Goal: Check status: Check status

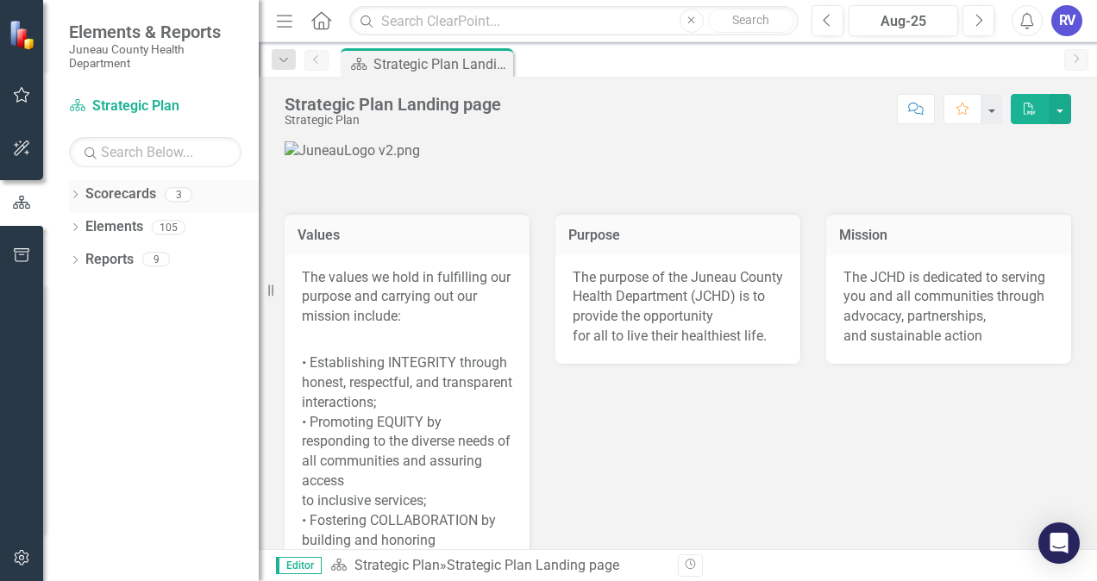
click at [139, 195] on link "Scorecards" at bounding box center [120, 195] width 71 height 20
click at [78, 191] on icon "Dropdown" at bounding box center [75, 195] width 12 height 9
click at [176, 256] on link "Performance Management" at bounding box center [177, 260] width 164 height 20
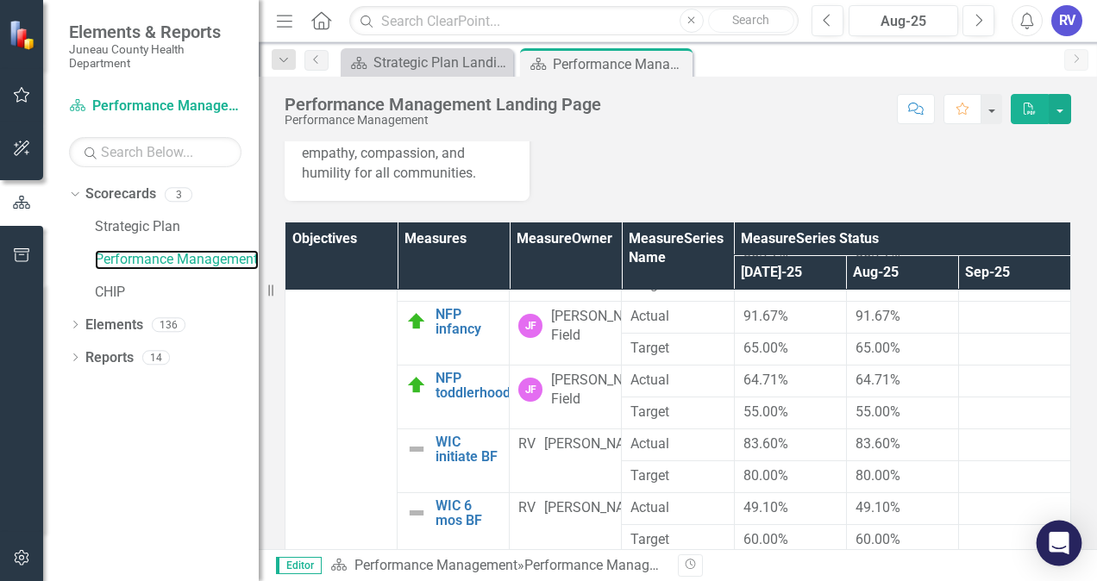
scroll to position [1486, 0]
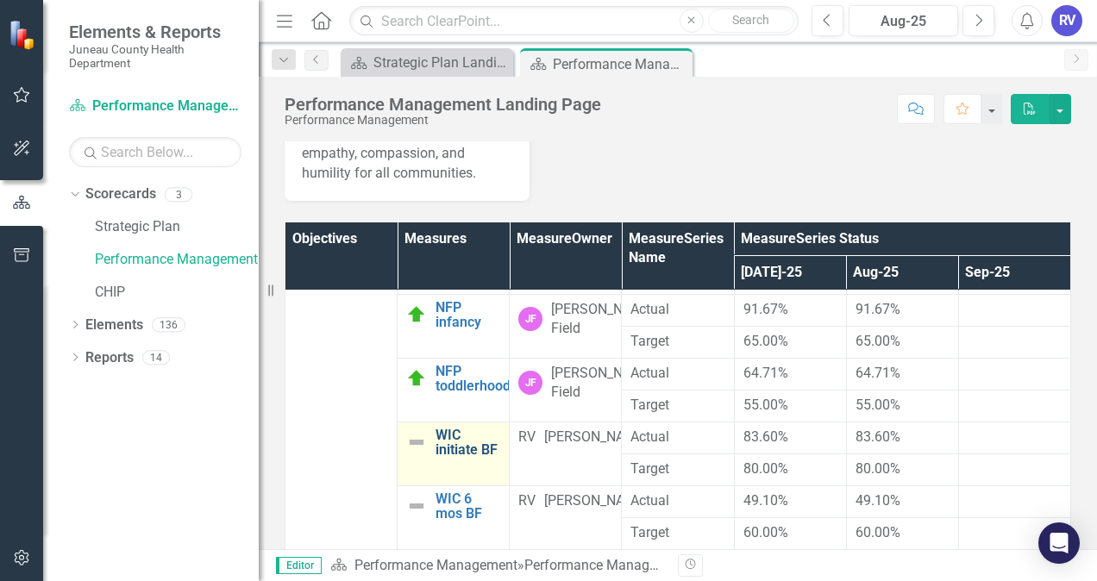
click at [442, 458] on link "WIC initiate BF" at bounding box center [467, 443] width 65 height 30
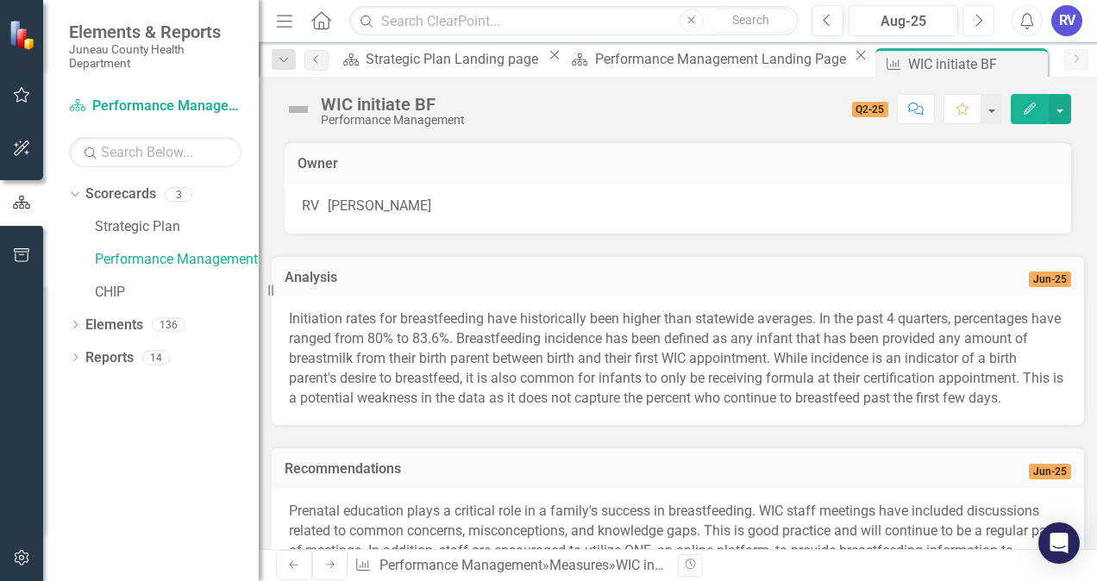
click at [974, 24] on icon "Next" at bounding box center [977, 21] width 9 height 16
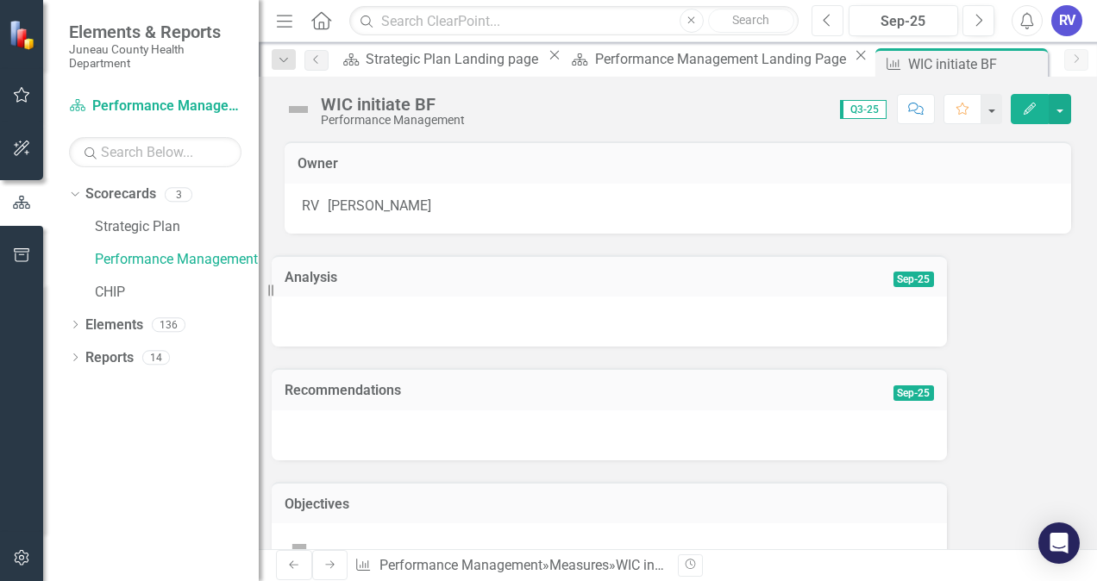
click at [826, 16] on icon "Previous" at bounding box center [827, 21] width 9 height 16
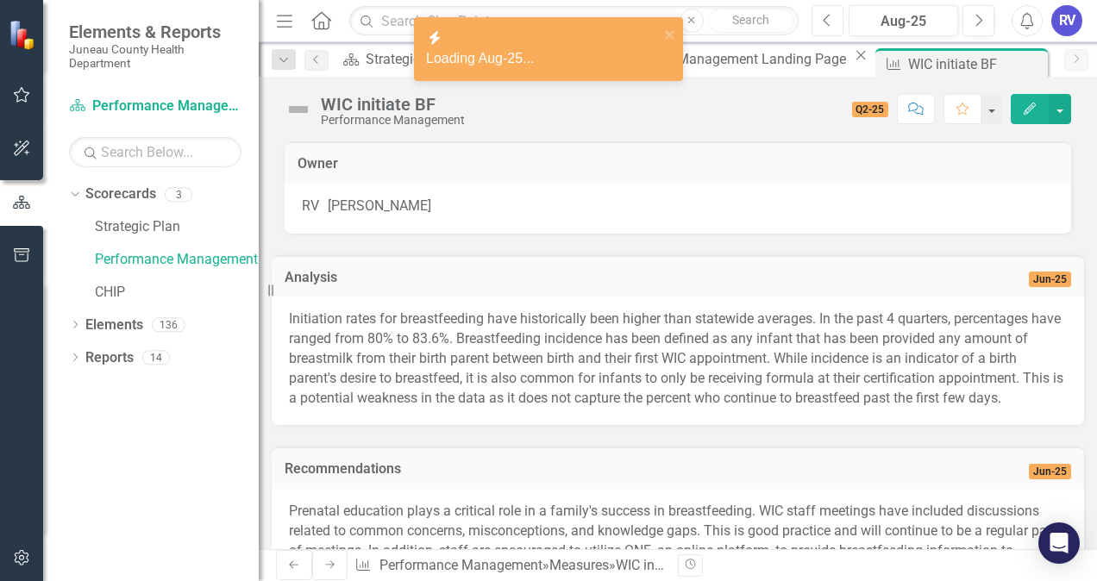
click at [826, 16] on icon "Previous" at bounding box center [827, 21] width 9 height 16
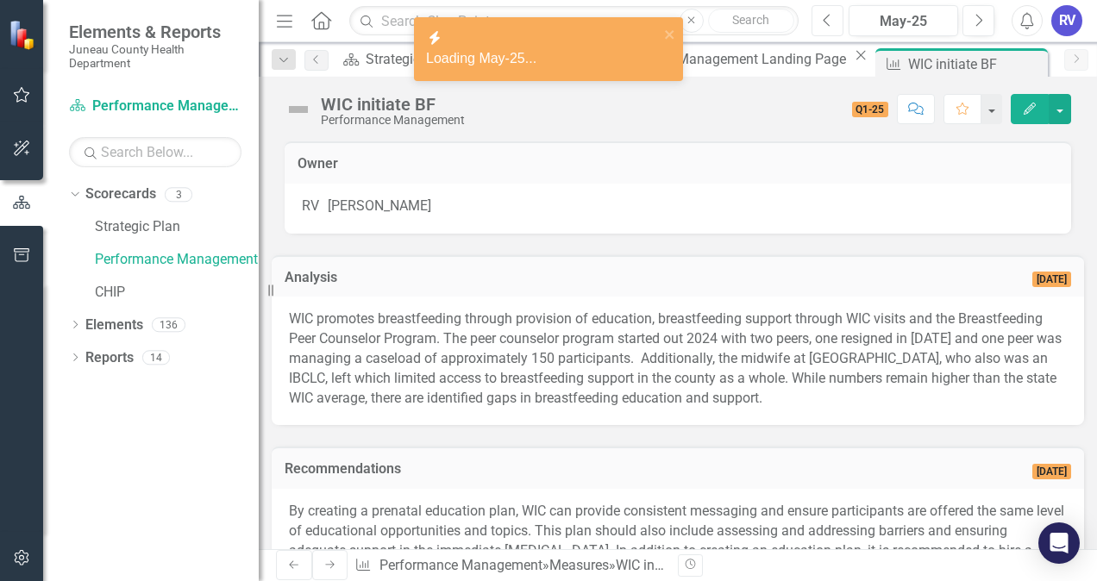
click at [826, 16] on icon "Previous" at bounding box center [827, 21] width 9 height 16
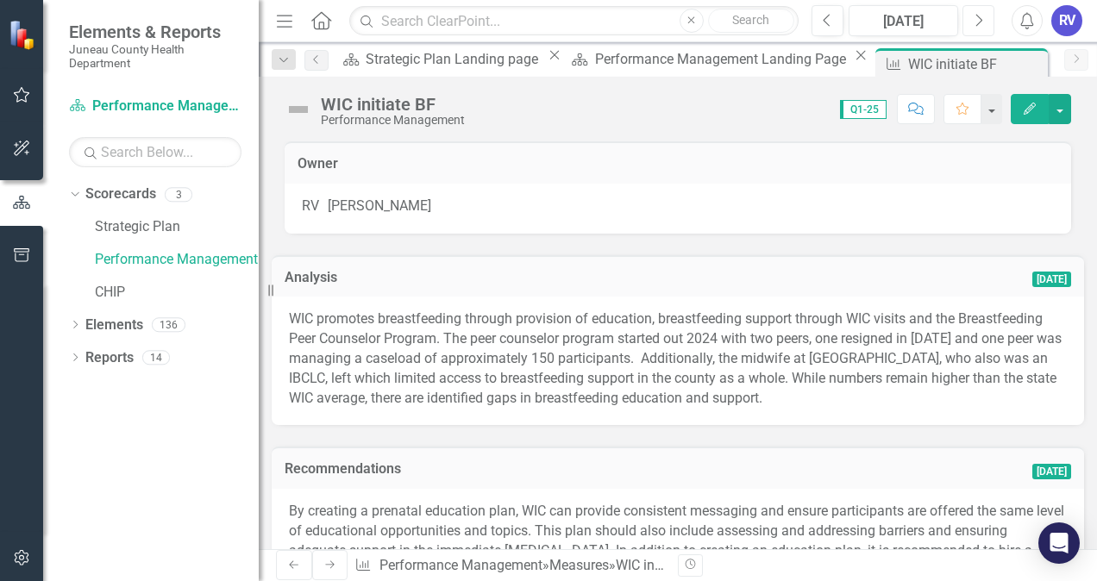
click at [983, 12] on button "Next" at bounding box center [978, 20] width 32 height 31
click at [984, 21] on button "Next" at bounding box center [978, 20] width 32 height 31
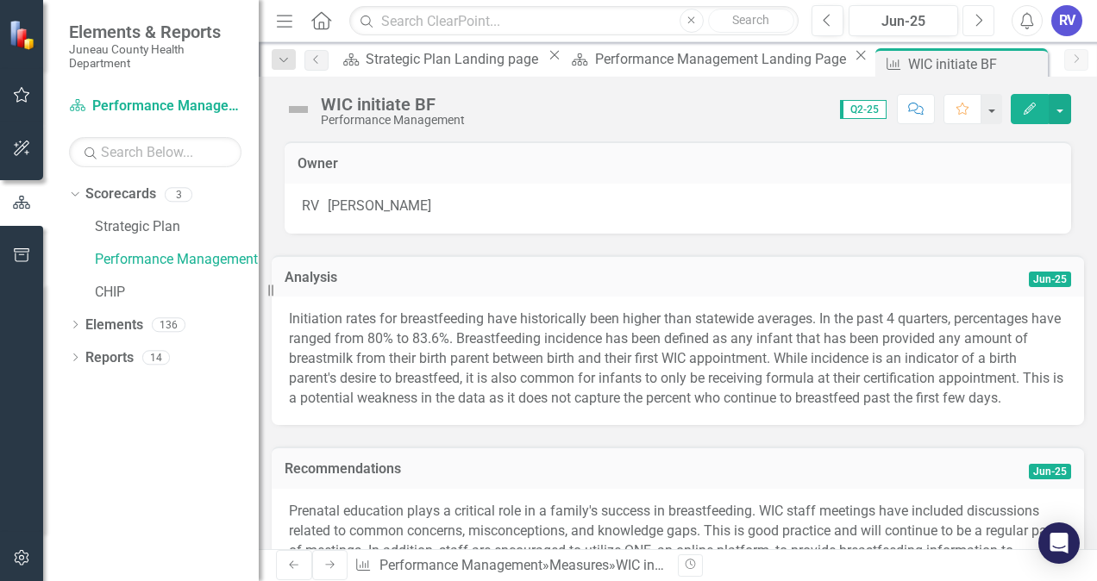
click at [984, 21] on button "Next" at bounding box center [978, 20] width 32 height 31
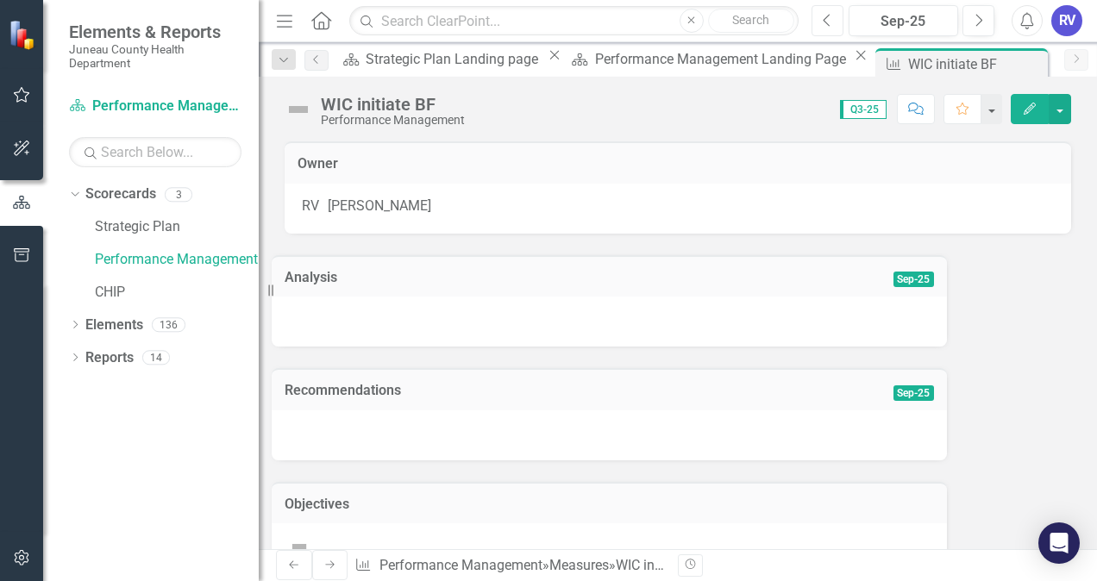
click at [826, 28] on button "Previous" at bounding box center [827, 20] width 32 height 31
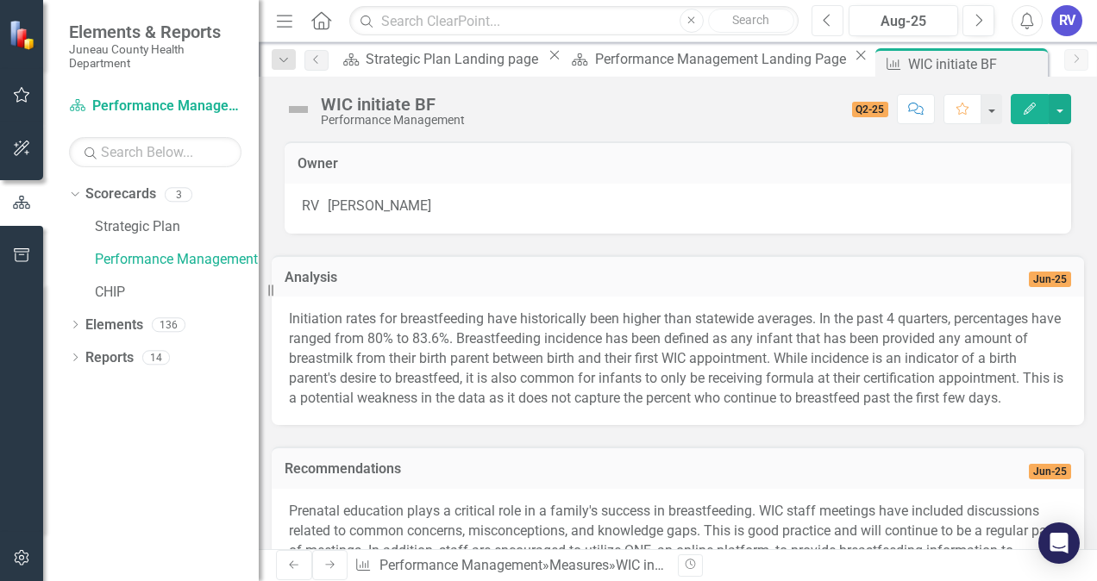
click at [826, 28] on button "Previous" at bounding box center [827, 20] width 32 height 31
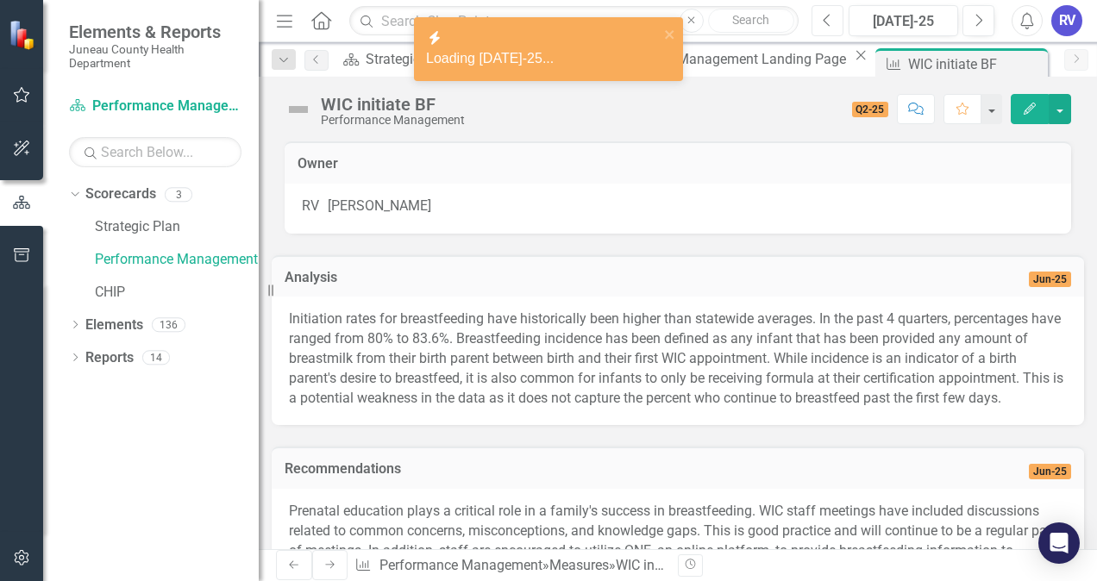
click at [826, 28] on button "Previous" at bounding box center [827, 20] width 32 height 31
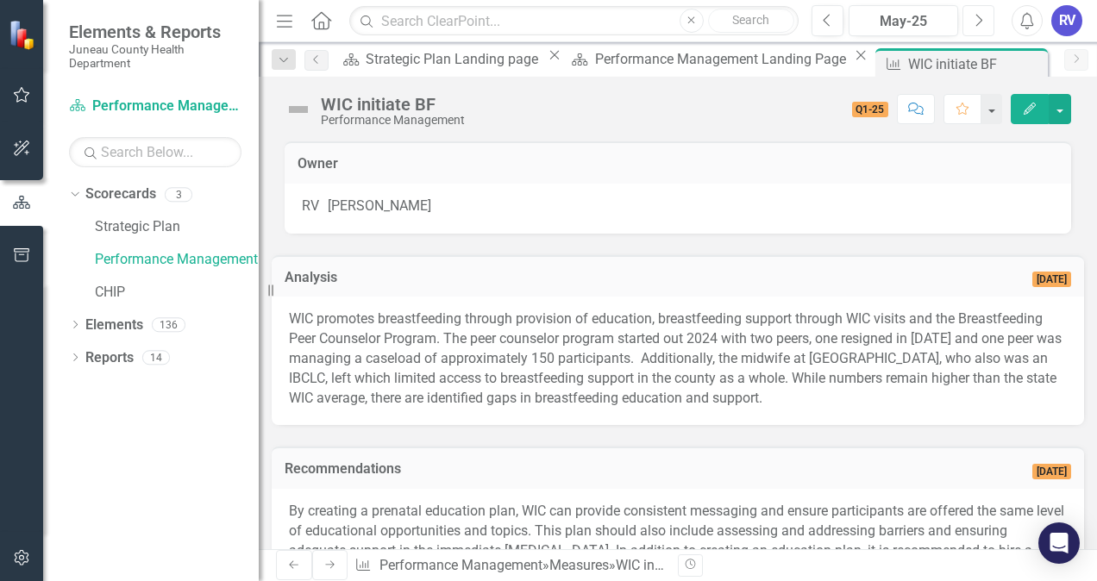
click at [977, 21] on icon "Next" at bounding box center [977, 21] width 9 height 16
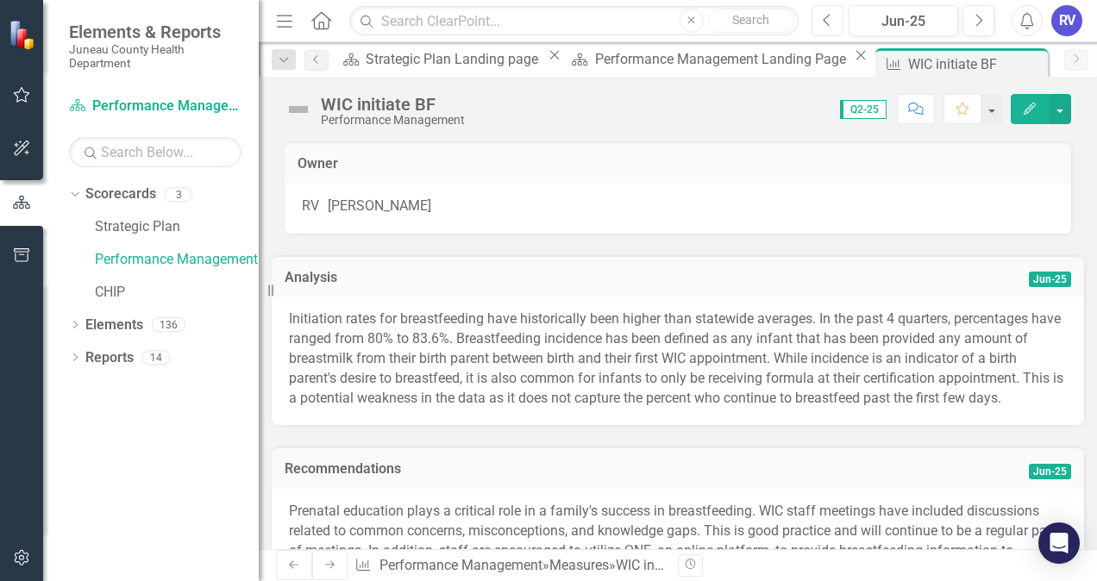
click at [836, 29] on button "Previous" at bounding box center [827, 20] width 32 height 31
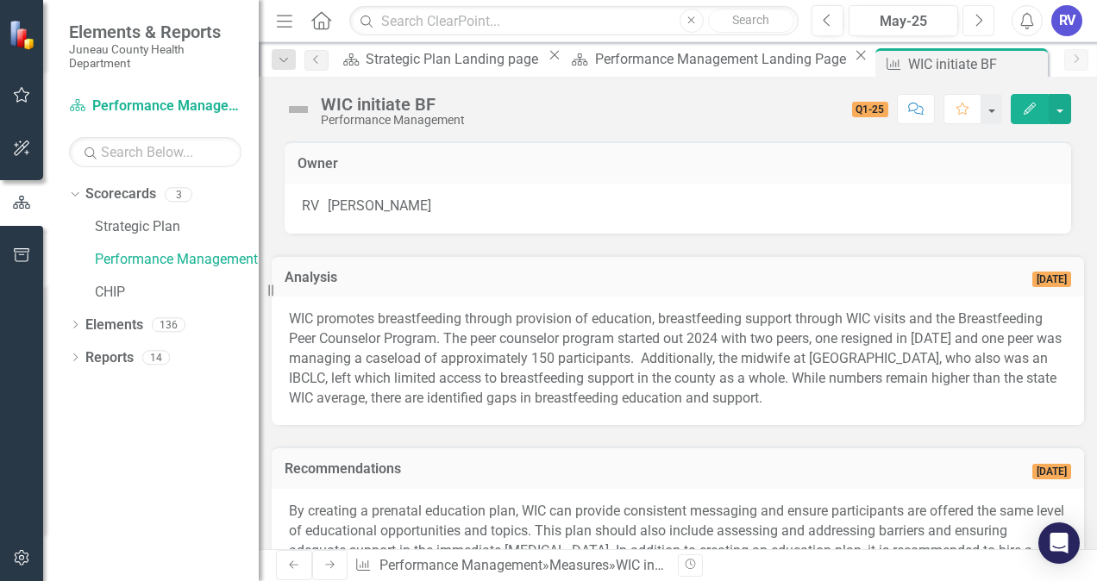
click at [980, 19] on icon "Next" at bounding box center [977, 21] width 9 height 16
